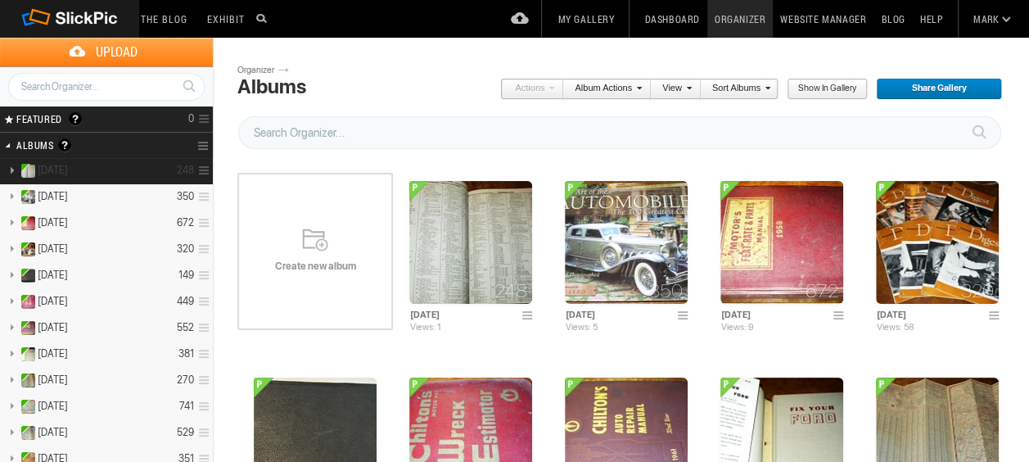
click at [203, 169] on span at bounding box center [202, 170] width 16 height 27
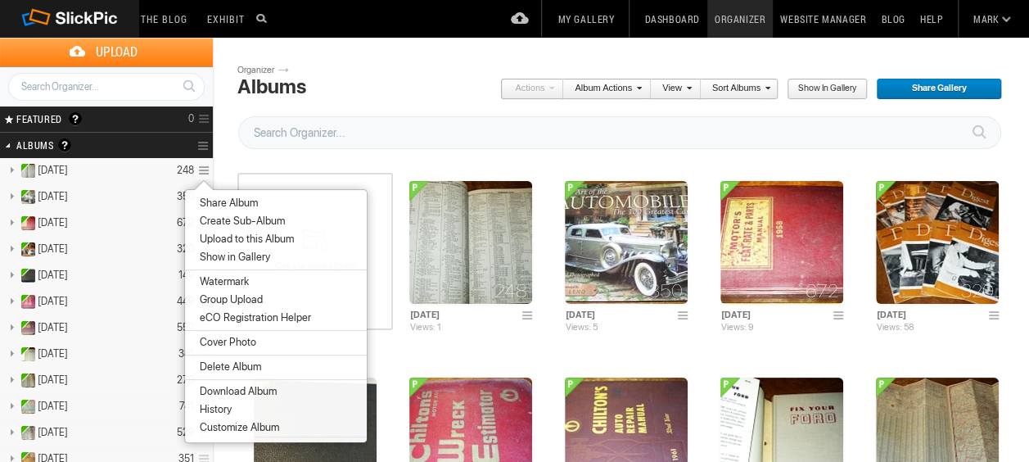
click at [219, 221] on span "Create Sub-Album" at bounding box center [240, 221] width 90 height 13
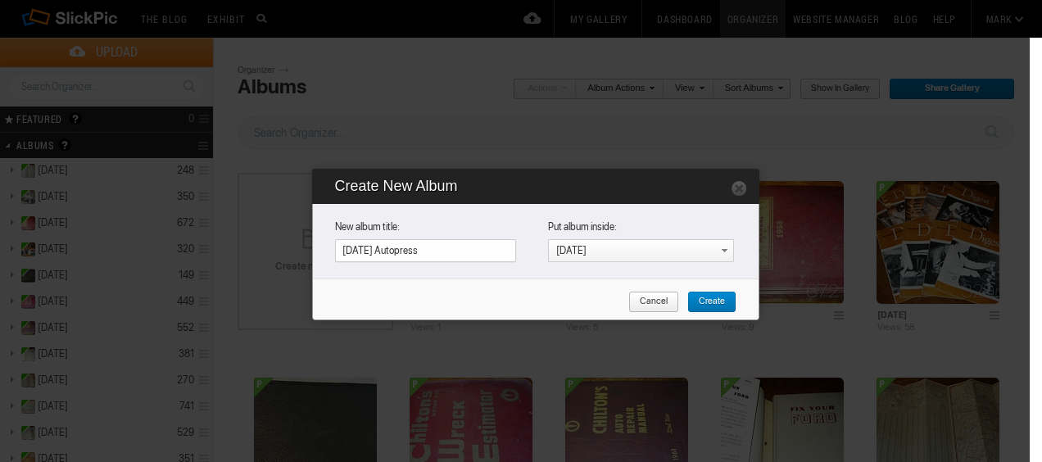
type input "[DATE] Autopress"
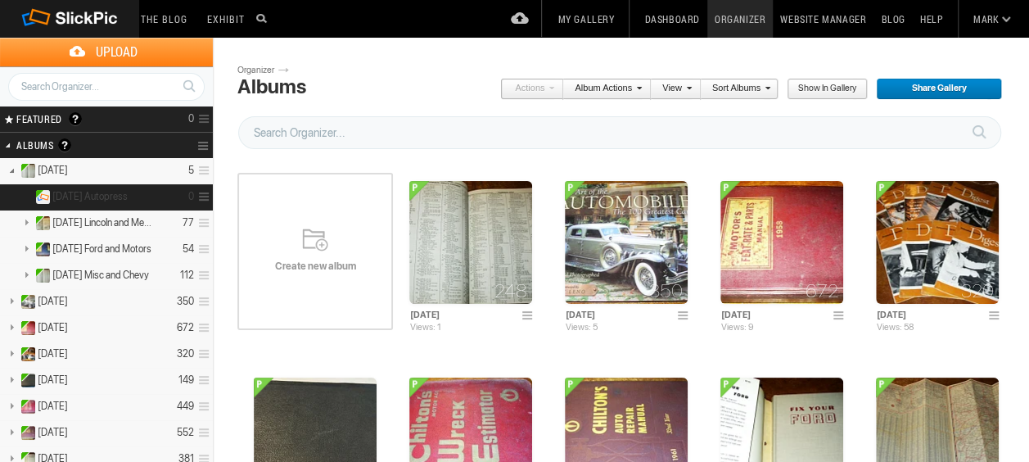
click at [106, 195] on span "[DATE] Autopress" at bounding box center [89, 196] width 75 height 13
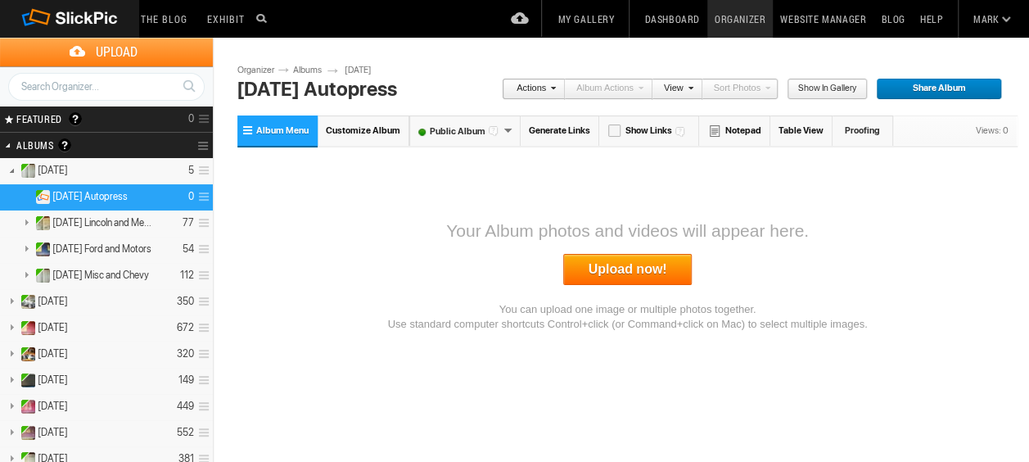
click at [609, 270] on link "Upload now!" at bounding box center [627, 269] width 129 height 31
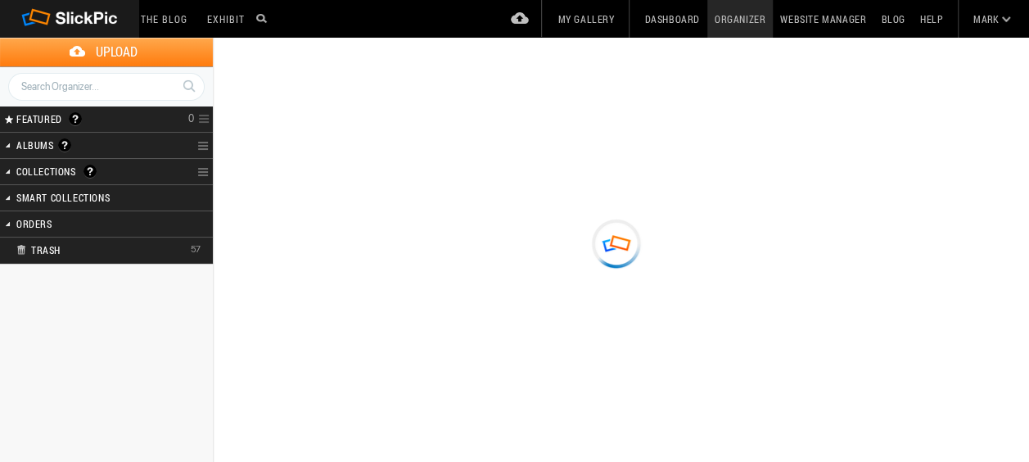
type input "[DATE] Autopress"
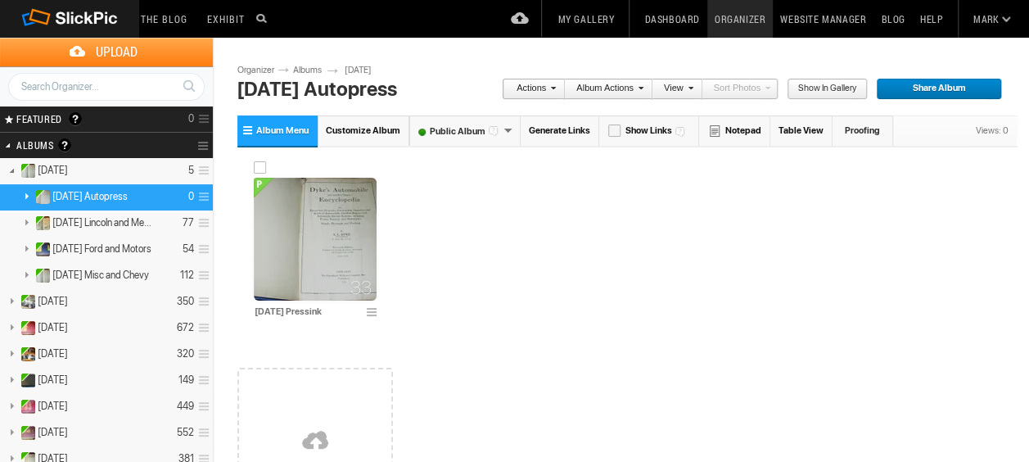
click at [311, 238] on img at bounding box center [315, 239] width 123 height 123
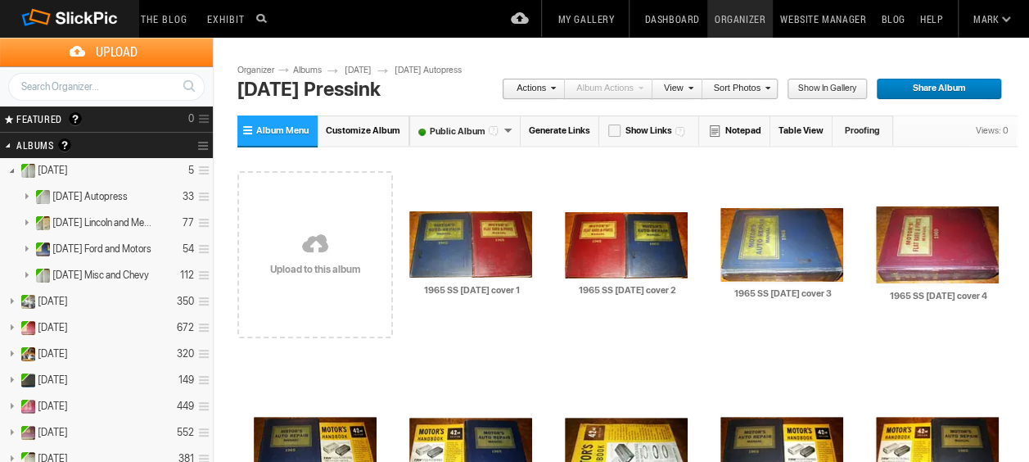
click at [556, 88] on span at bounding box center [551, 88] width 10 height 10
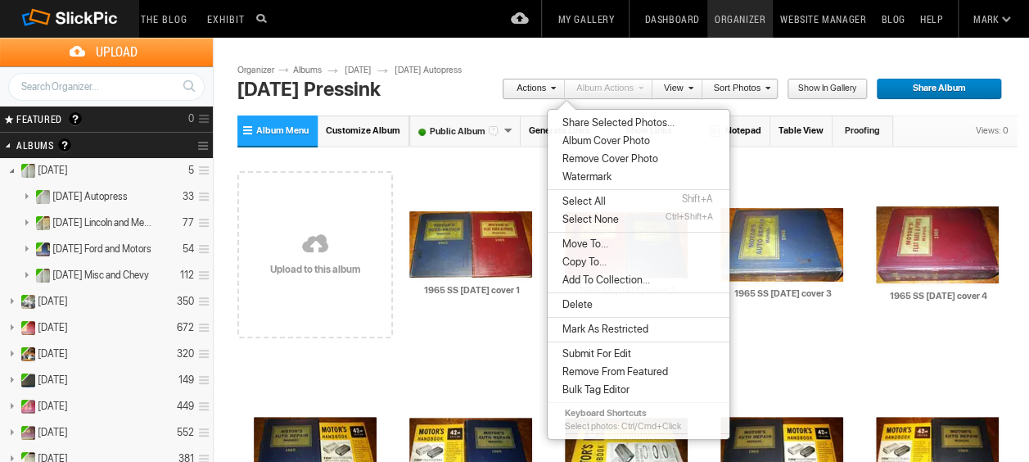
click at [577, 200] on span "Select All" at bounding box center [582, 201] width 48 height 13
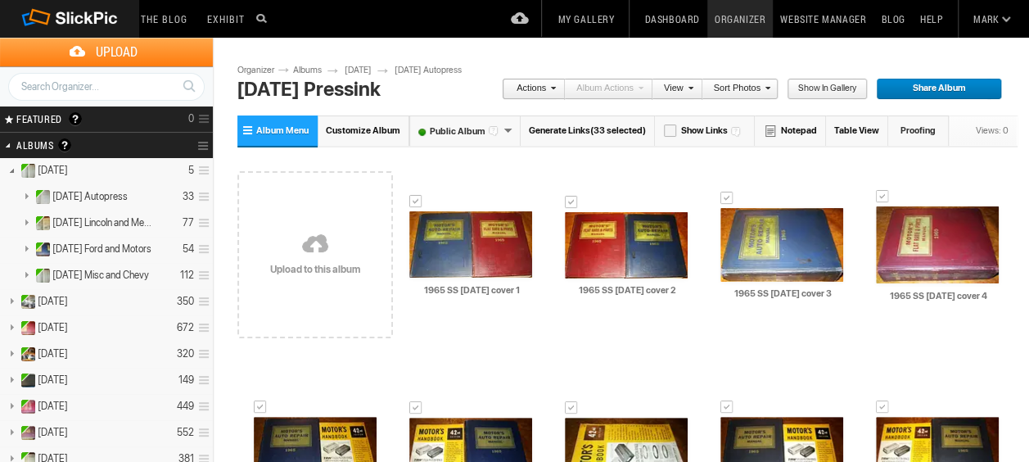
click at [556, 85] on link "Actions" at bounding box center [529, 89] width 54 height 21
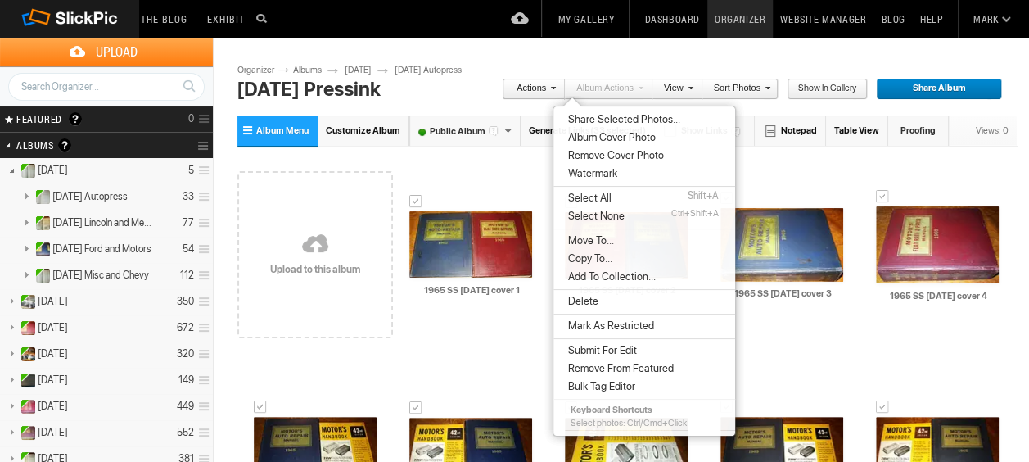
click at [596, 118] on span "Share Selected Photos..." at bounding box center [621, 119] width 117 height 13
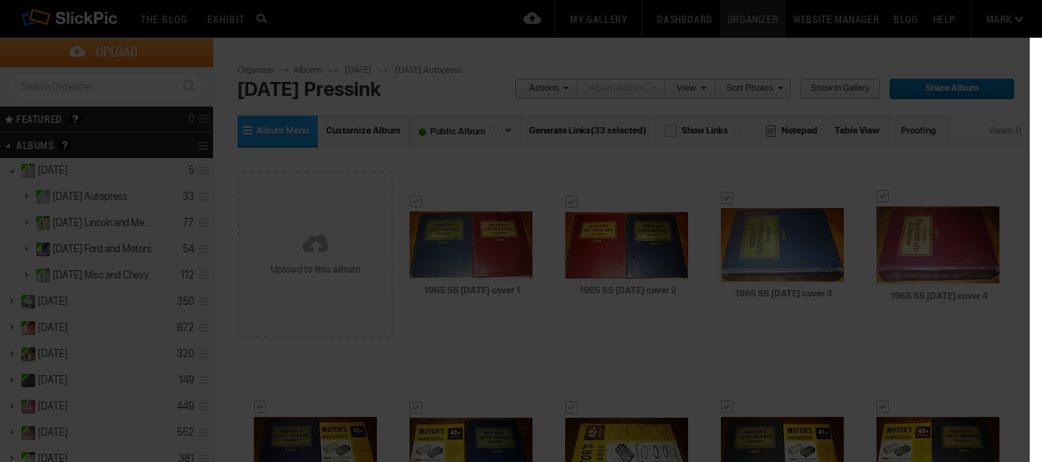
type textarea "<!-- SlickPic.com image hosting. HTML Bulk Share code Starts Here --> <div styl…"
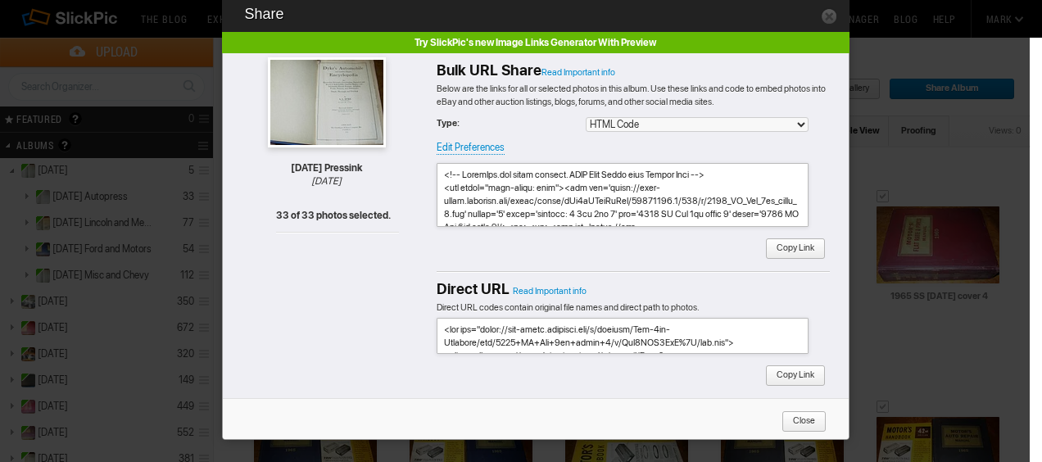
click at [525, 190] on textarea at bounding box center [623, 195] width 372 height 64
click at [800, 413] on span "Close" at bounding box center [798, 421] width 34 height 21
